Goal: Information Seeking & Learning: Learn about a topic

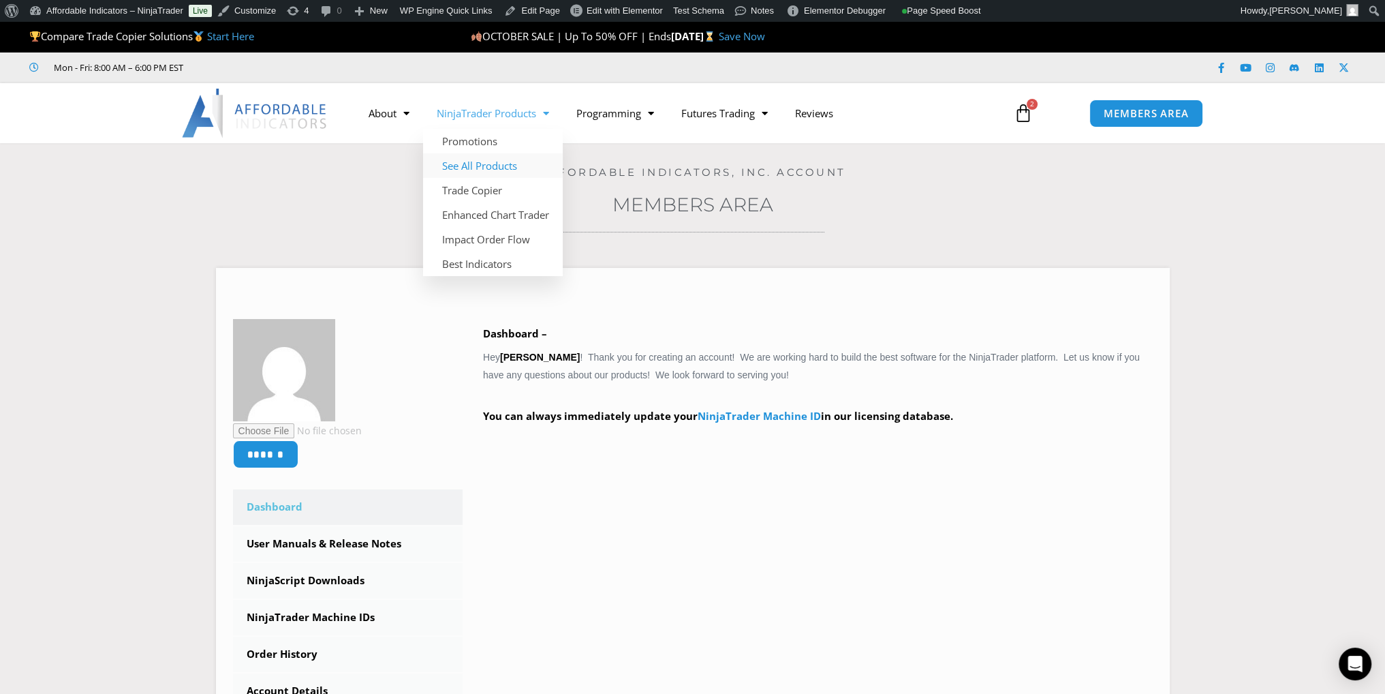
click at [487, 162] on link "See All Products" at bounding box center [493, 165] width 140 height 25
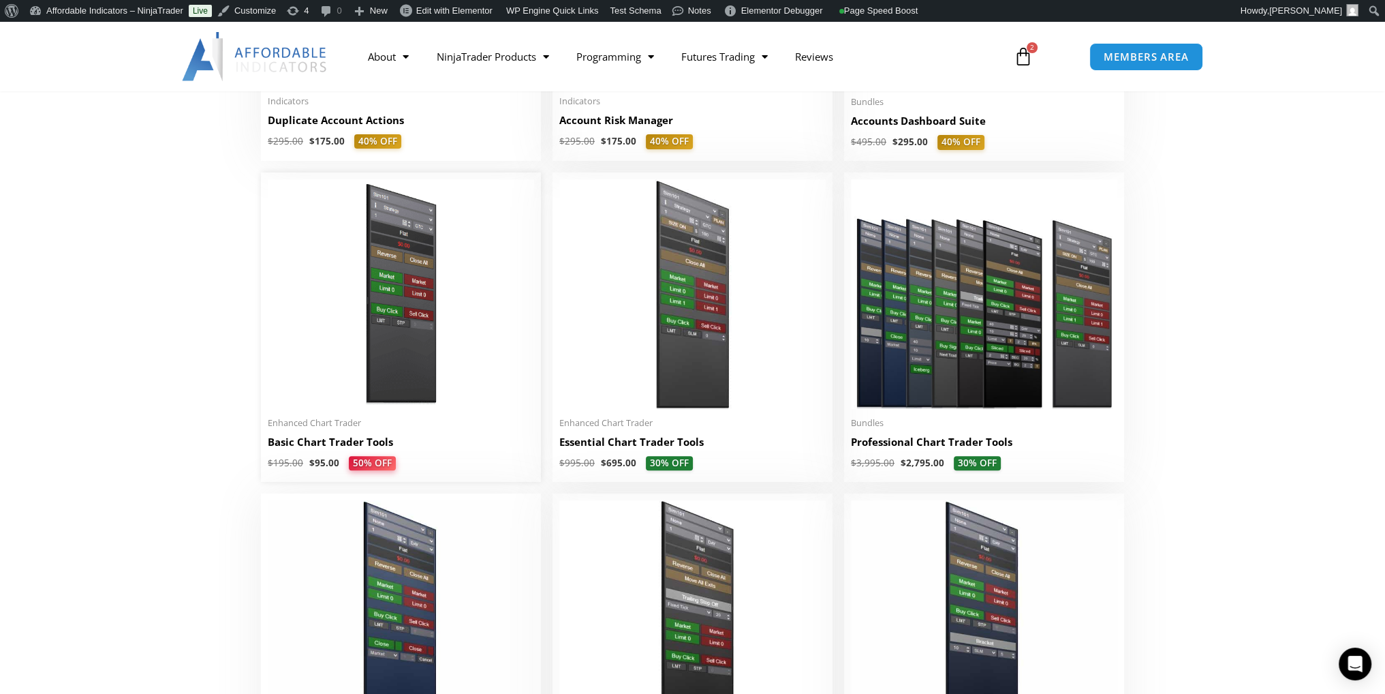
scroll to position [682, 0]
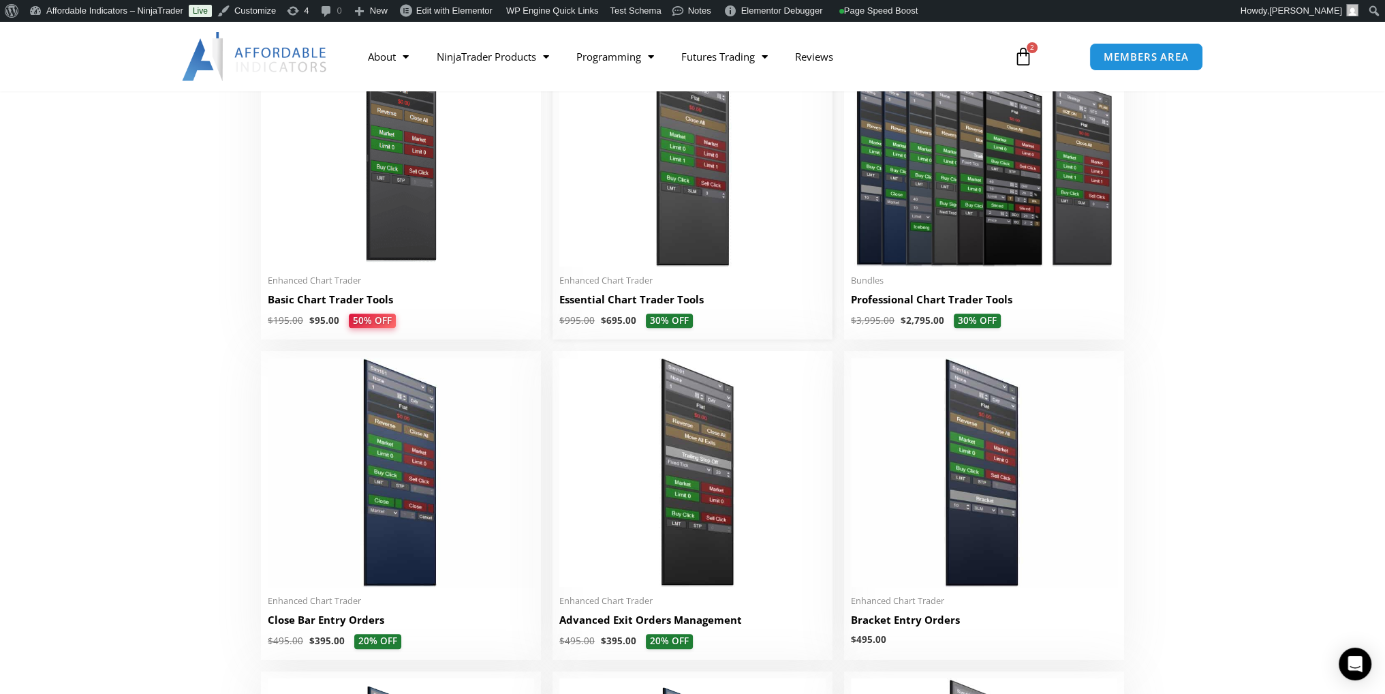
click at [662, 251] on img at bounding box center [693, 151] width 266 height 229
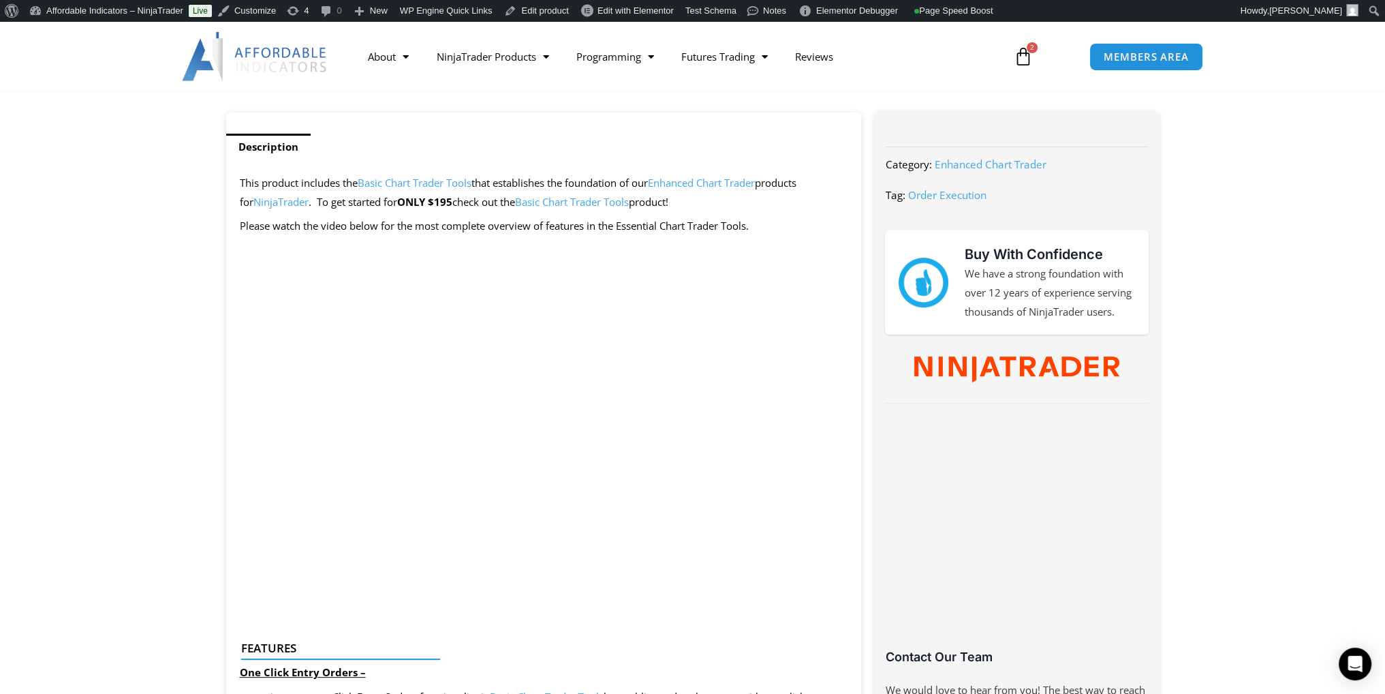
scroll to position [136, 0]
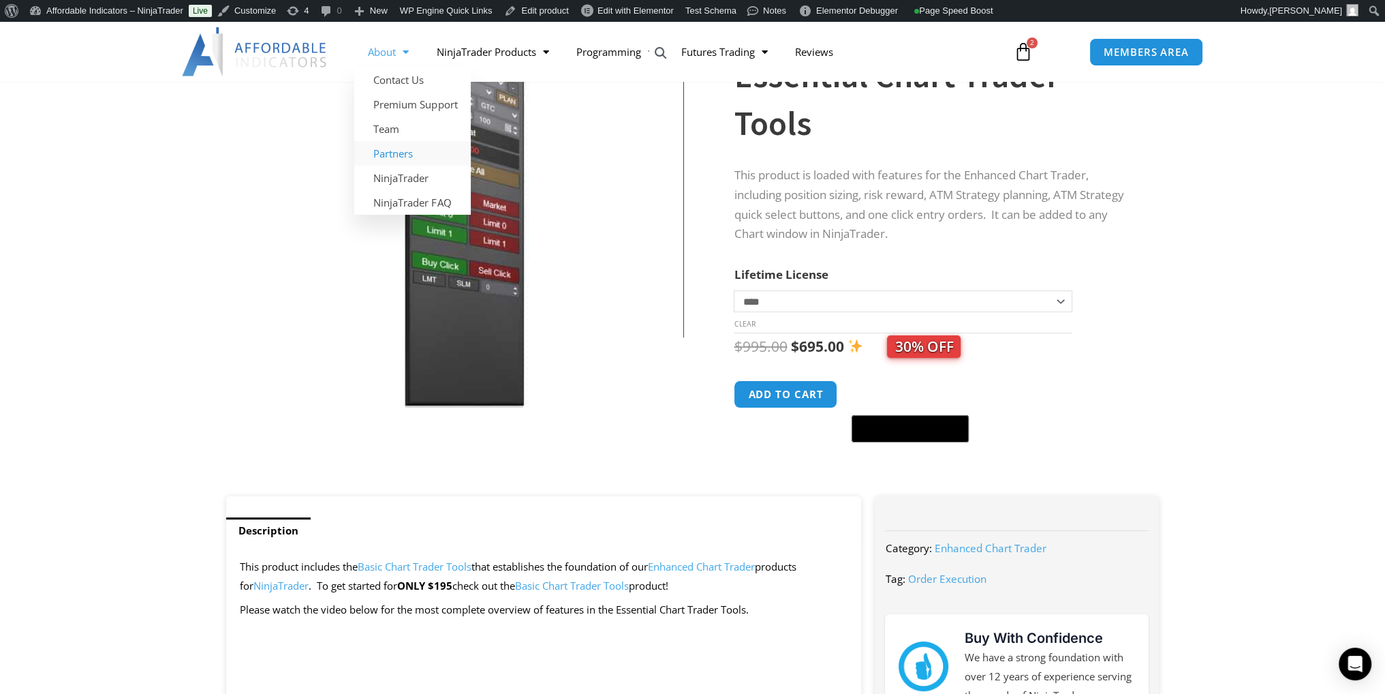
click at [400, 155] on link "Partners" at bounding box center [412, 153] width 117 height 25
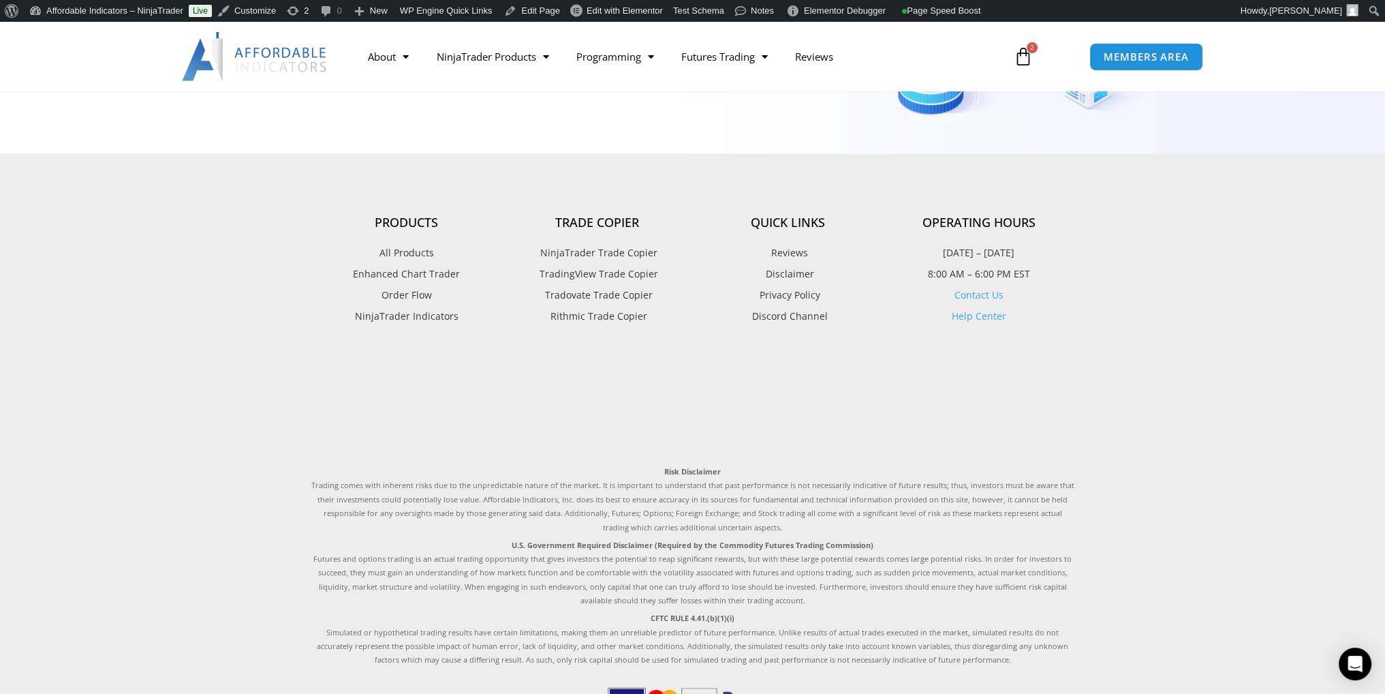
scroll to position [3707, 0]
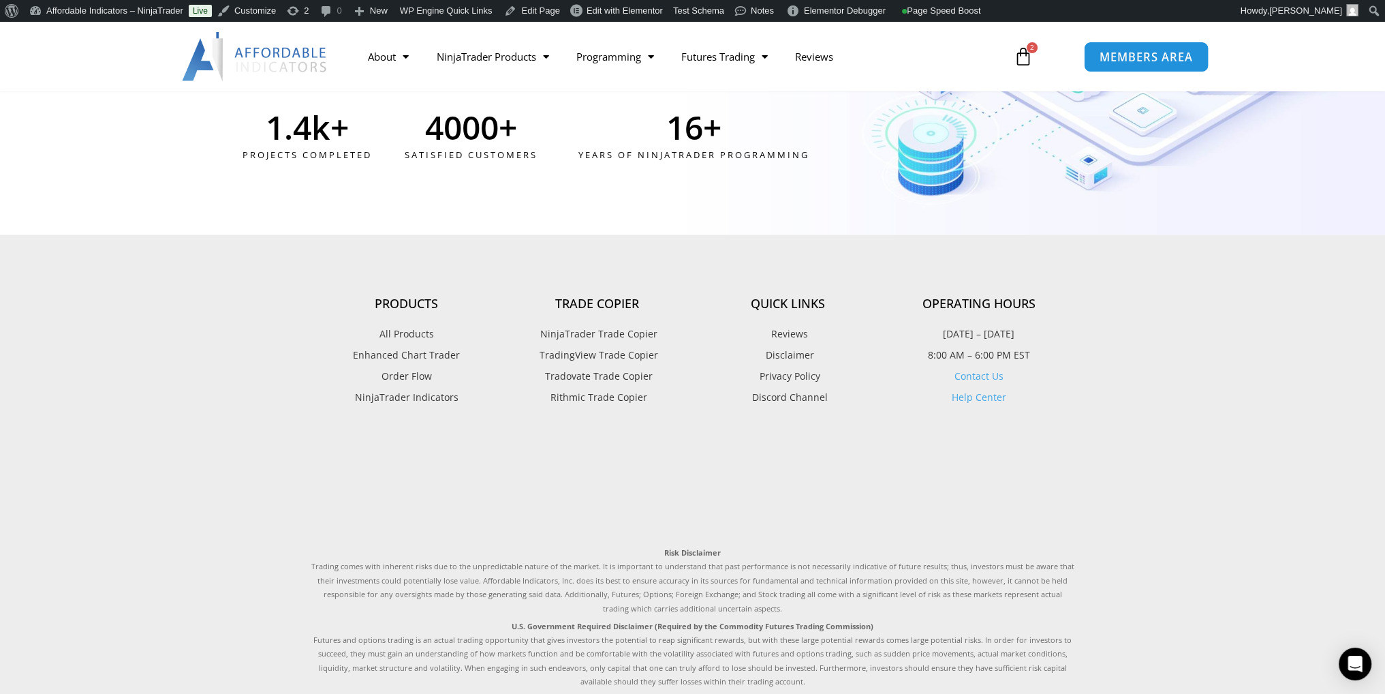
click at [1153, 51] on span "MEMBERS AREA" at bounding box center [1146, 57] width 93 height 12
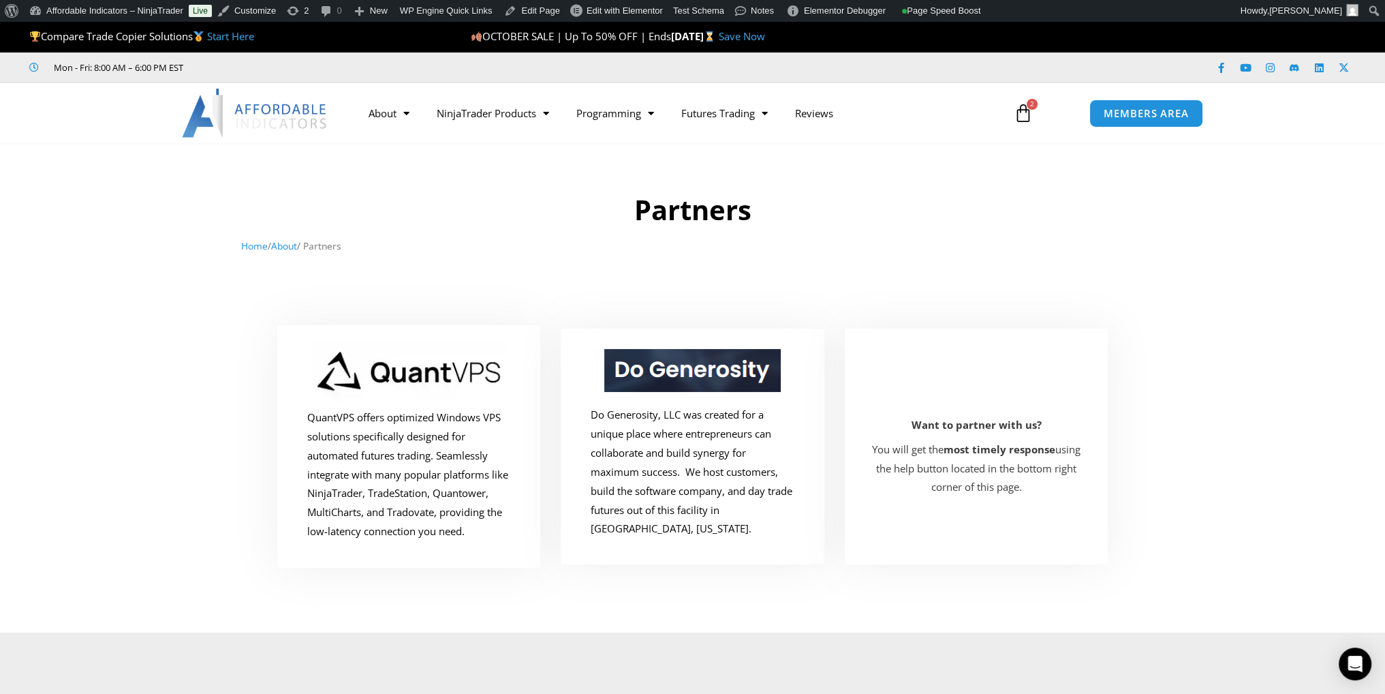
click at [241, 33] on link "Start Here" at bounding box center [230, 36] width 47 height 14
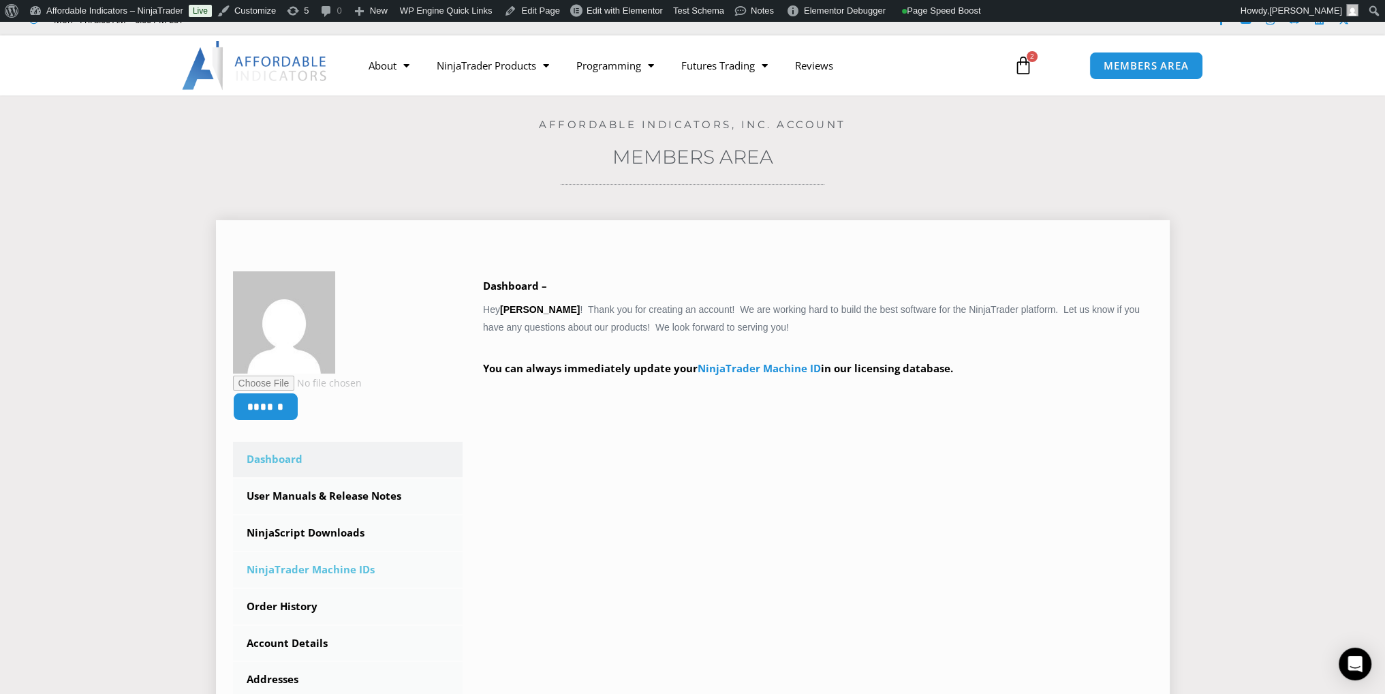
scroll to position [204, 0]
